Goal: Book appointment/travel/reservation

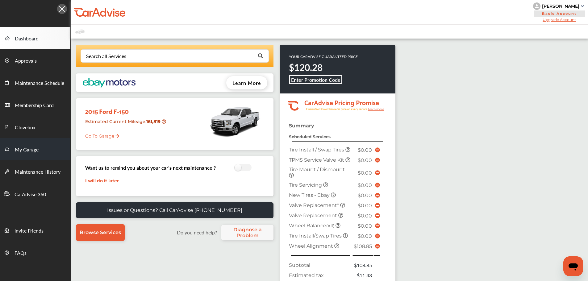
click at [38, 150] on span "My Garage" at bounding box center [27, 150] width 24 height 8
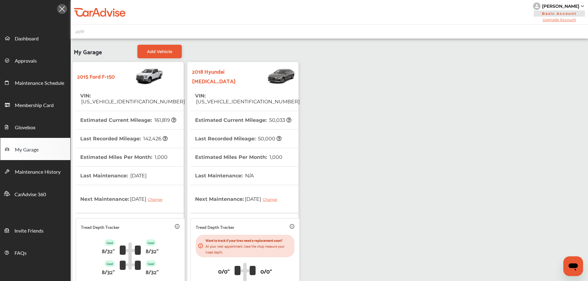
click at [268, 111] on th "Estimated Current Mileage : 50,033" at bounding box center [243, 120] width 96 height 18
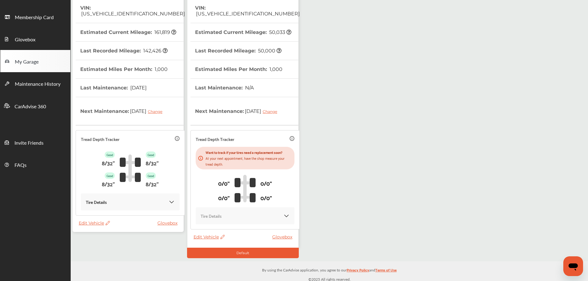
scroll to position [91, 0]
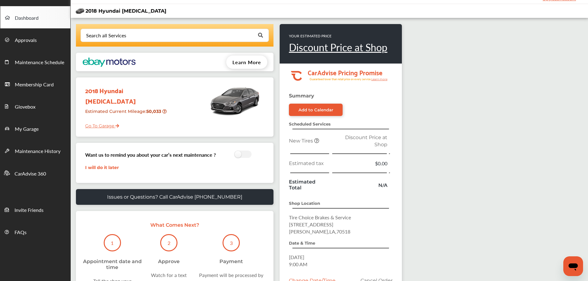
scroll to position [88, 0]
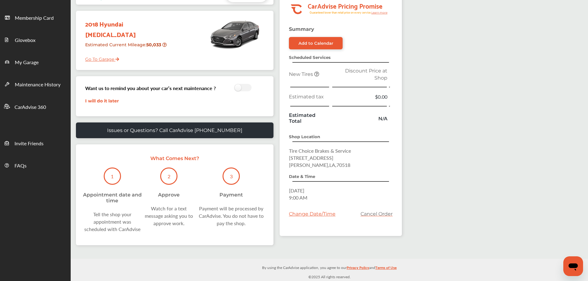
click at [384, 214] on link "Cancel Order" at bounding box center [377, 214] width 32 height 6
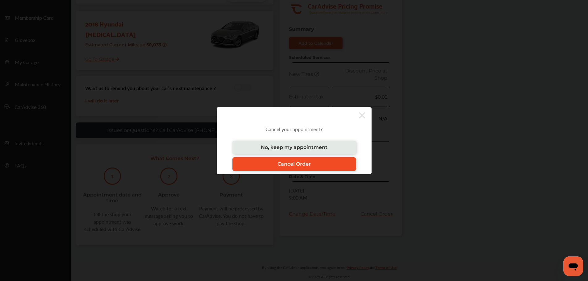
click at [324, 170] on link "Cancel Order" at bounding box center [295, 165] width 124 height 14
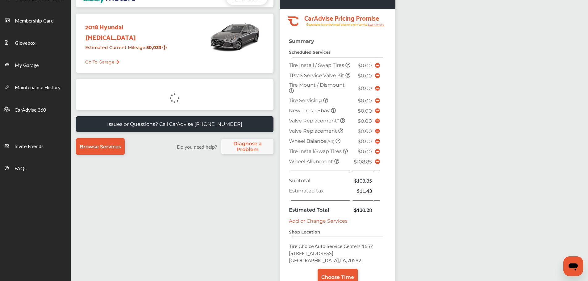
scroll to position [62, 0]
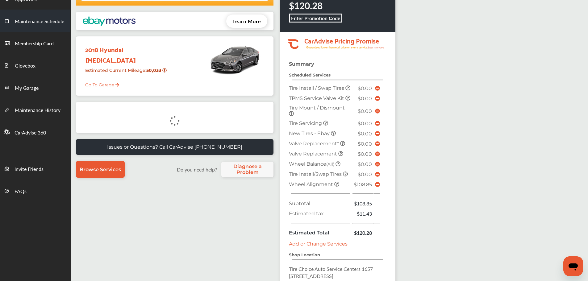
click at [36, 81] on link "My Garage" at bounding box center [35, 87] width 70 height 22
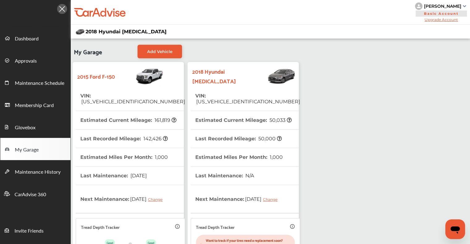
click at [266, 116] on th "Estimated Current Mileage : 50,033" at bounding box center [243, 120] width 96 height 18
click at [23, 33] on link "Dashboard" at bounding box center [35, 38] width 70 height 22
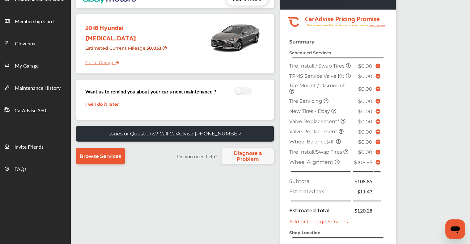
scroll to position [176, 0]
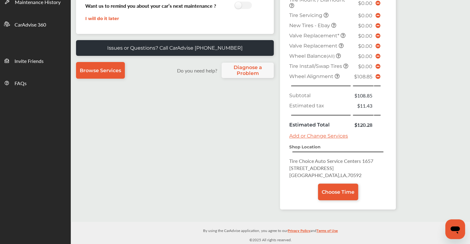
click at [377, 76] on icon at bounding box center [377, 76] width 5 height 5
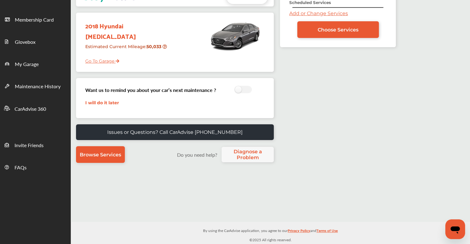
scroll to position [86, 0]
click at [322, 33] on link "Choose Services" at bounding box center [338, 29] width 82 height 17
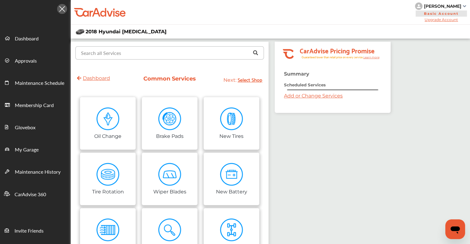
drag, startPoint x: 195, startPoint y: 52, endPoint x: 260, endPoint y: 53, distance: 65.5
click at [195, 52] on input "text" at bounding box center [168, 53] width 184 height 12
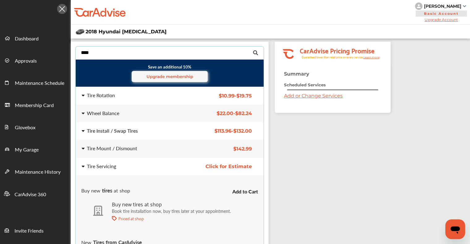
type input "****"
click at [162, 130] on div "Tire Install / Swap Tires" at bounding box center [131, 130] width 99 height 5
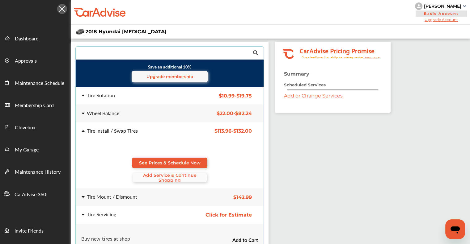
click at [170, 173] on span "Add Service & Continue Shopping" at bounding box center [169, 178] width 74 height 10
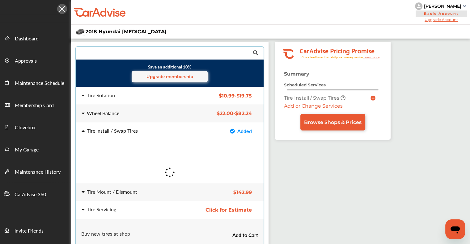
click at [179, 111] on div "Wheel Balance" at bounding box center [131, 113] width 99 height 5
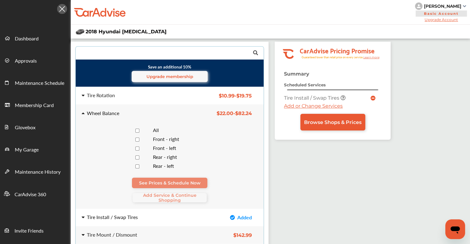
click at [141, 132] on div at bounding box center [137, 131] width 22 height 6
click at [155, 194] on span "Add Service & Continue Shopping" at bounding box center [169, 198] width 74 height 10
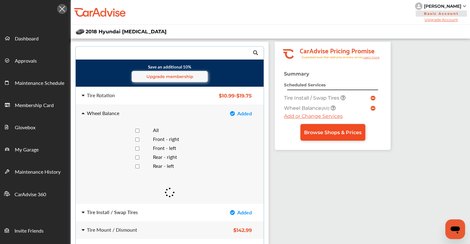
click at [330, 130] on span "Browse Shops & Prices" at bounding box center [332, 133] width 57 height 6
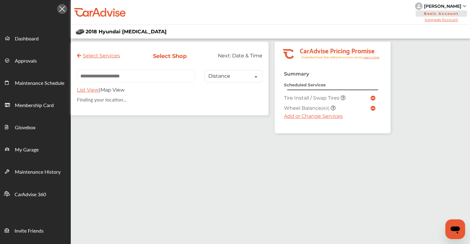
click at [185, 75] on input "text" at bounding box center [136, 76] width 118 height 12
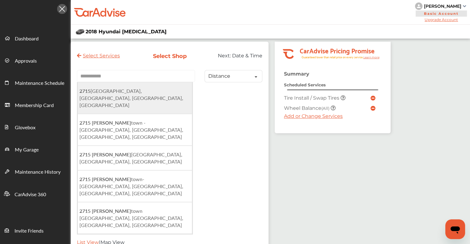
click at [159, 95] on span "[STREET_ADDRESS]" at bounding box center [131, 97] width 104 height 21
type input "**********"
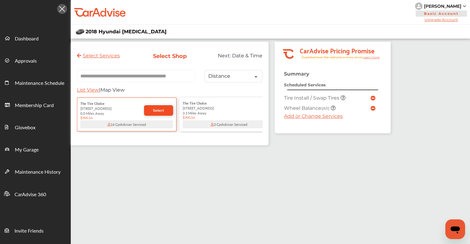
click at [154, 109] on link "Select" at bounding box center [158, 110] width 29 height 11
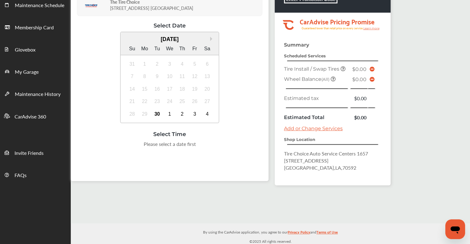
scroll to position [79, 0]
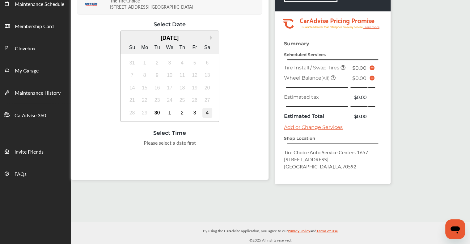
click at [210, 111] on div "4" at bounding box center [207, 113] width 10 height 10
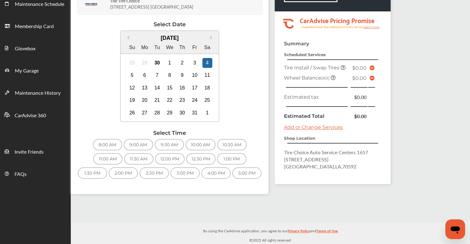
click at [109, 145] on div "8:00 AM" at bounding box center [107, 144] width 29 height 11
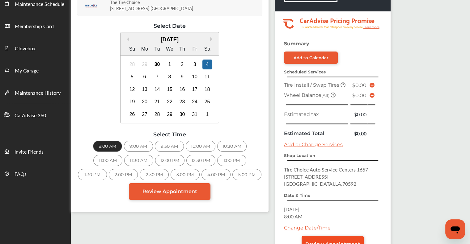
click at [340, 242] on span "Review Appointment" at bounding box center [332, 245] width 55 height 6
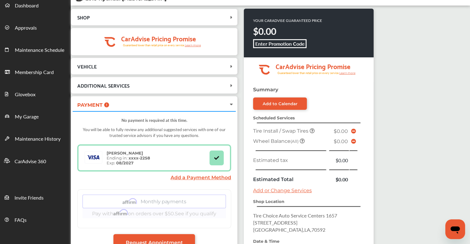
scroll to position [93, 0]
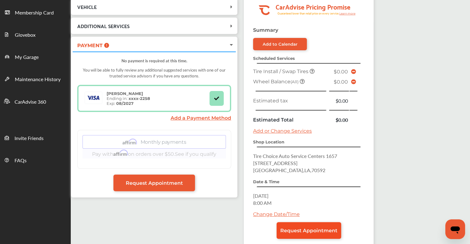
click at [307, 228] on span "Request Appointment" at bounding box center [308, 231] width 57 height 6
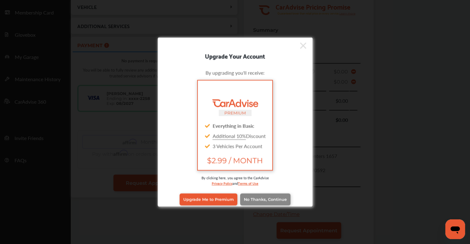
click at [272, 197] on span "No Thanks, Continue" at bounding box center [265, 199] width 43 height 5
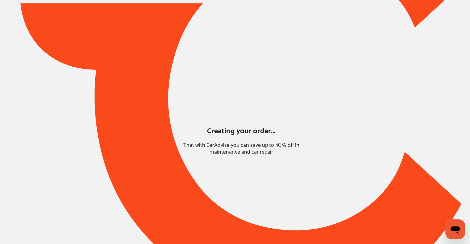
scroll to position [19, 0]
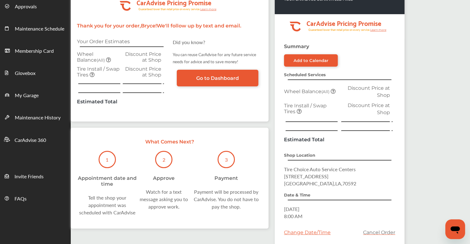
scroll to position [31, 0]
